Goal: Navigation & Orientation: Find specific page/section

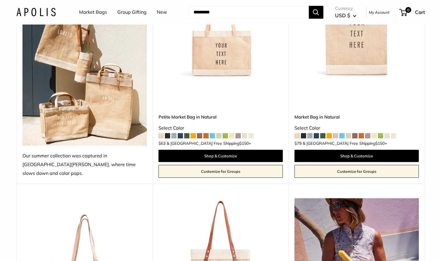
scroll to position [83, 0]
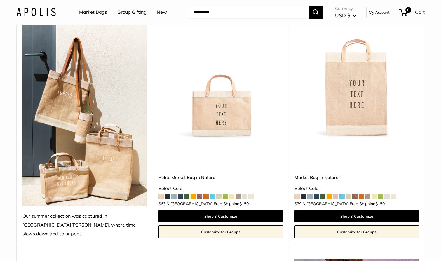
click at [100, 15] on link "Market Bags" at bounding box center [93, 12] width 28 height 9
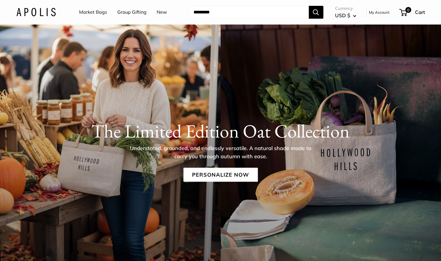
click at [161, 13] on link "New" at bounding box center [162, 12] width 10 height 9
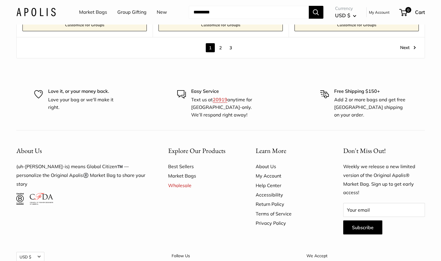
scroll to position [3423, 0]
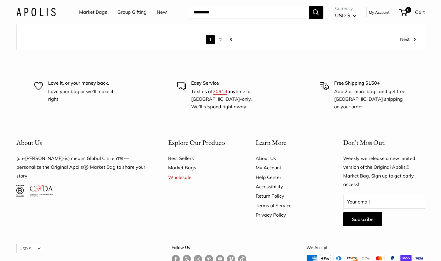
click at [220, 39] on link "2" at bounding box center [220, 39] width 9 height 9
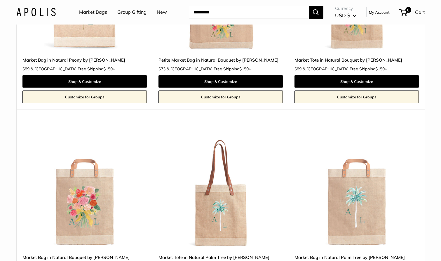
scroll to position [2245, 0]
